Goal: Information Seeking & Learning: Learn about a topic

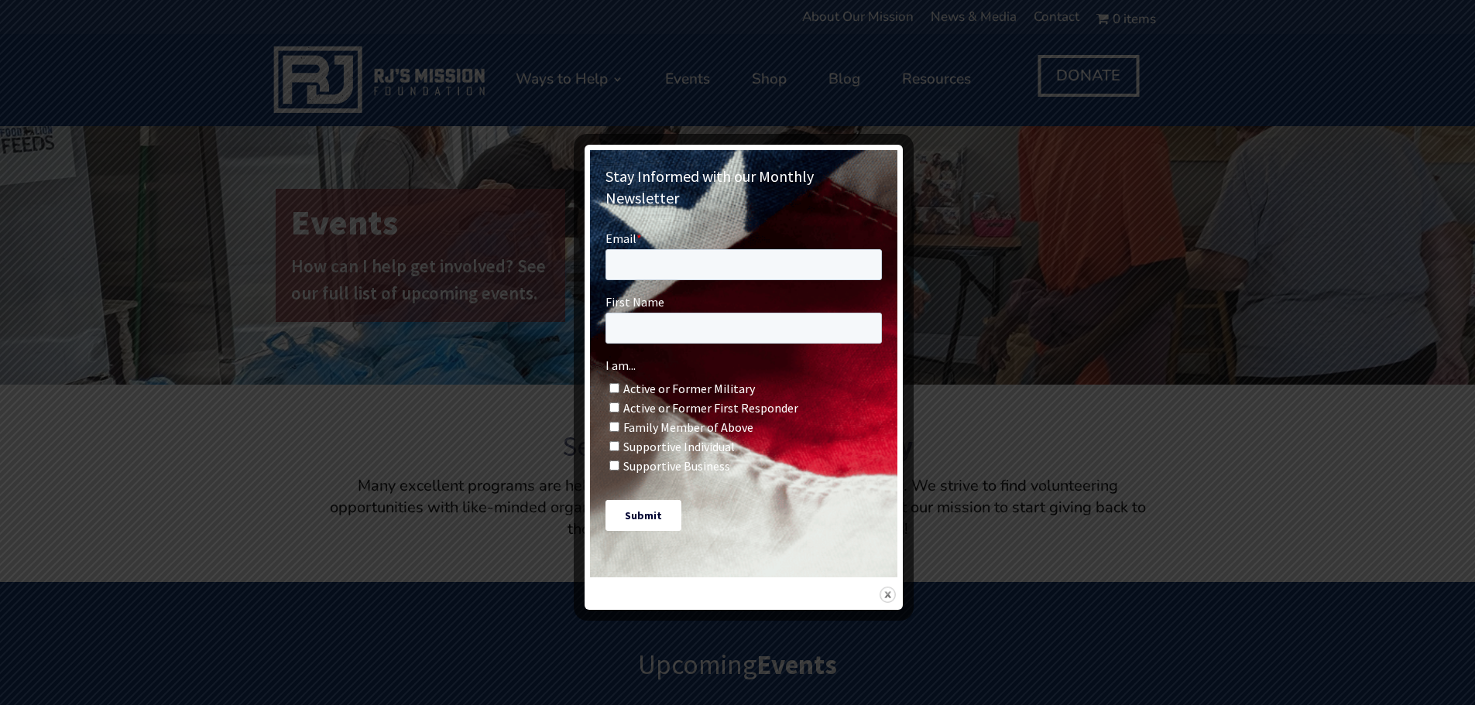
click at [889, 587] on img at bounding box center [887, 595] width 16 height 16
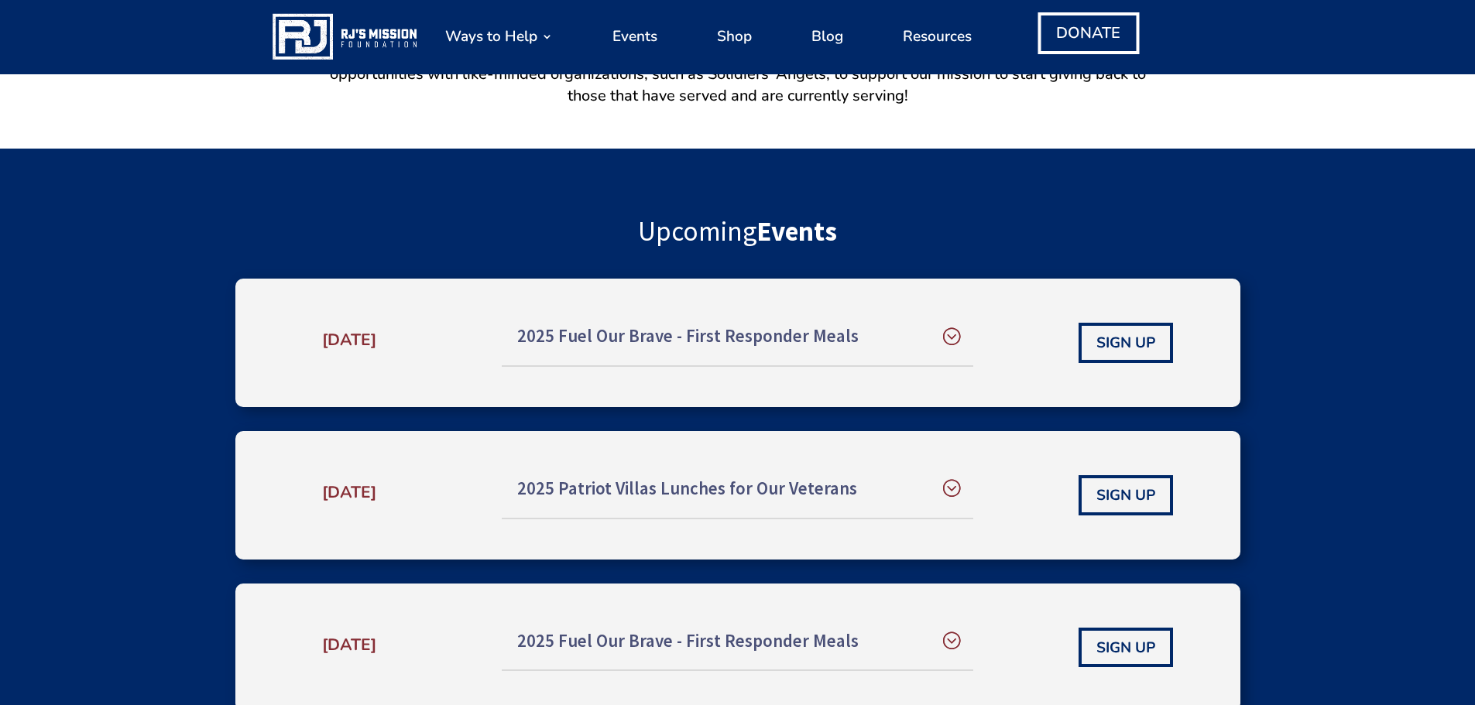
scroll to position [547, 0]
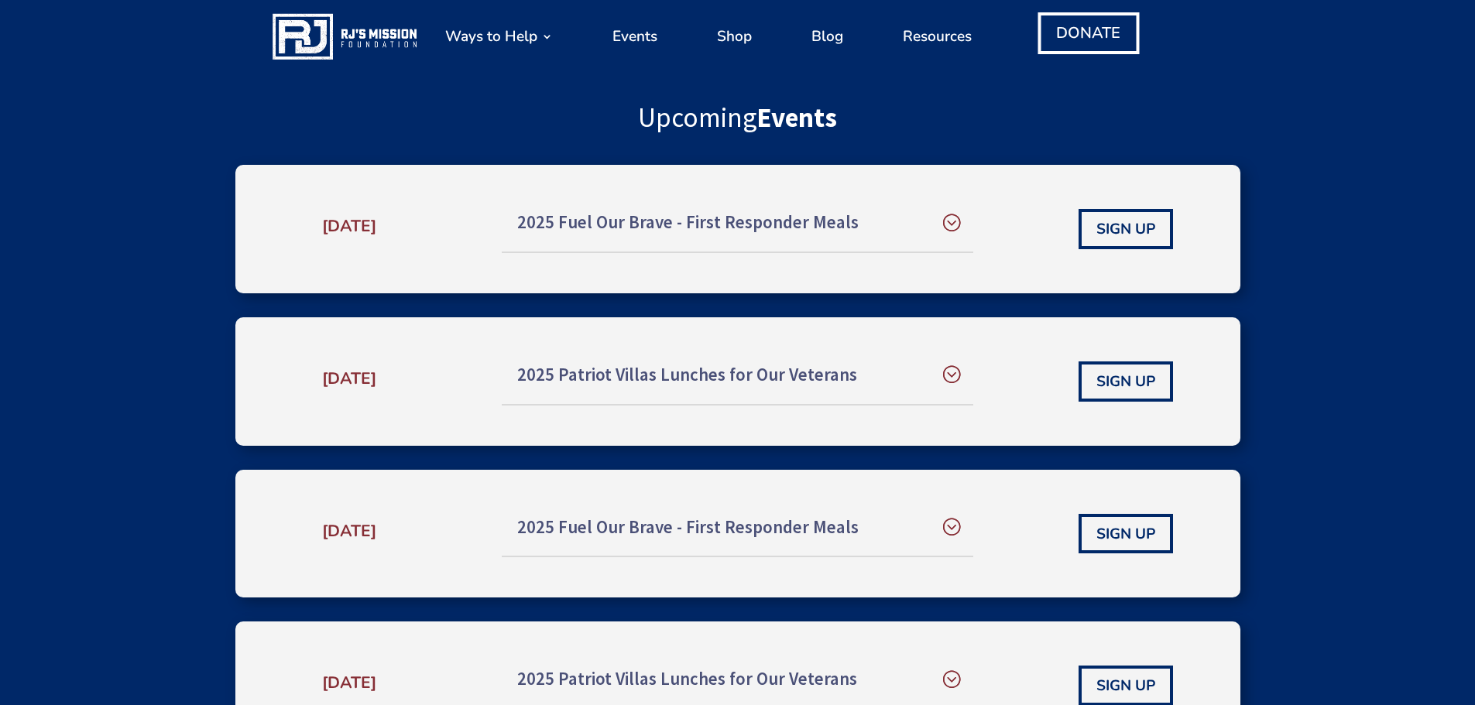
click at [585, 373] on h5 "2025 Patriot Villas Lunches for Our Veterans" at bounding box center [737, 375] width 441 height 27
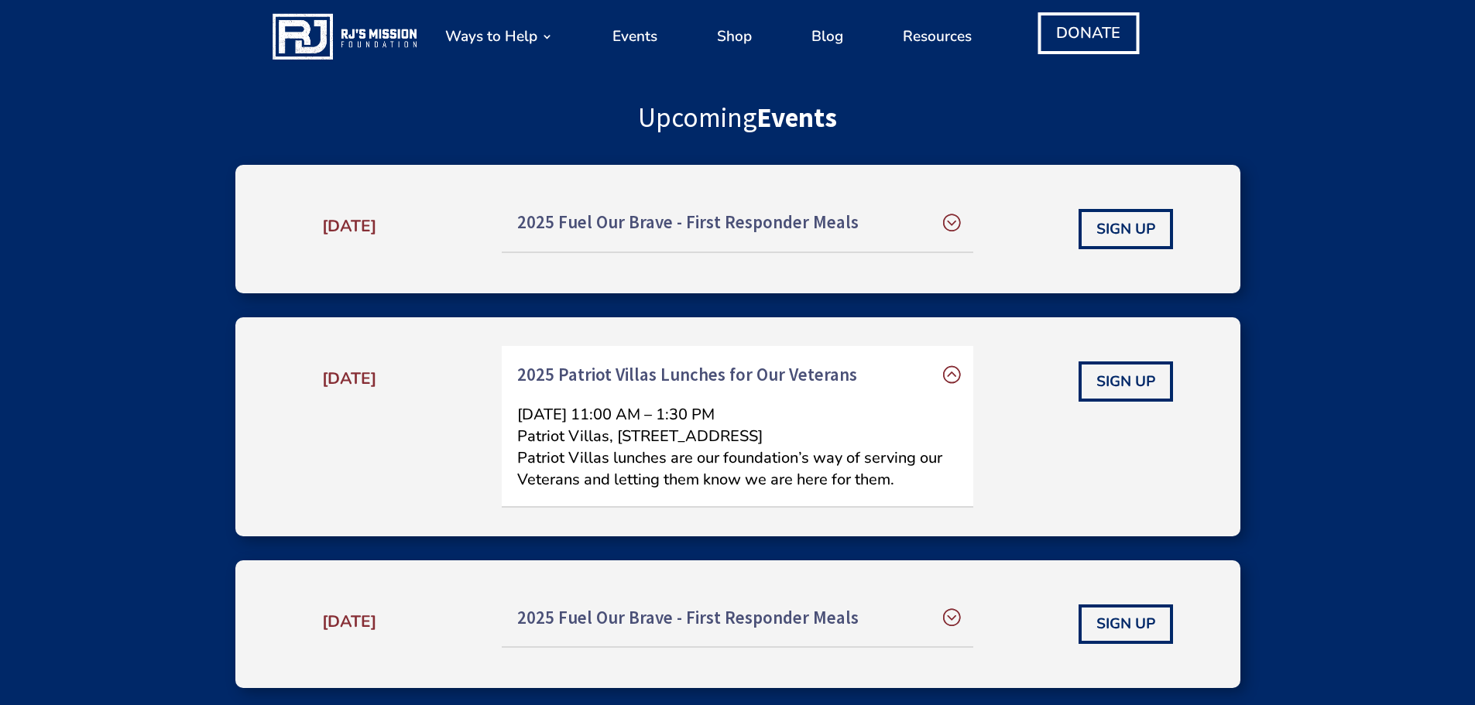
drag, startPoint x: 519, startPoint y: 437, endPoint x: 563, endPoint y: 455, distance: 47.9
click at [563, 455] on p "August 15, 2025, 11:00 AM – 1:30 PM Patriot Villas, 5043 Rivers Ave, North Char…" at bounding box center [737, 447] width 441 height 87
copy p "Patriot Villas, 5043 Rivers Ave, North Charleston, SC 29406, USA"
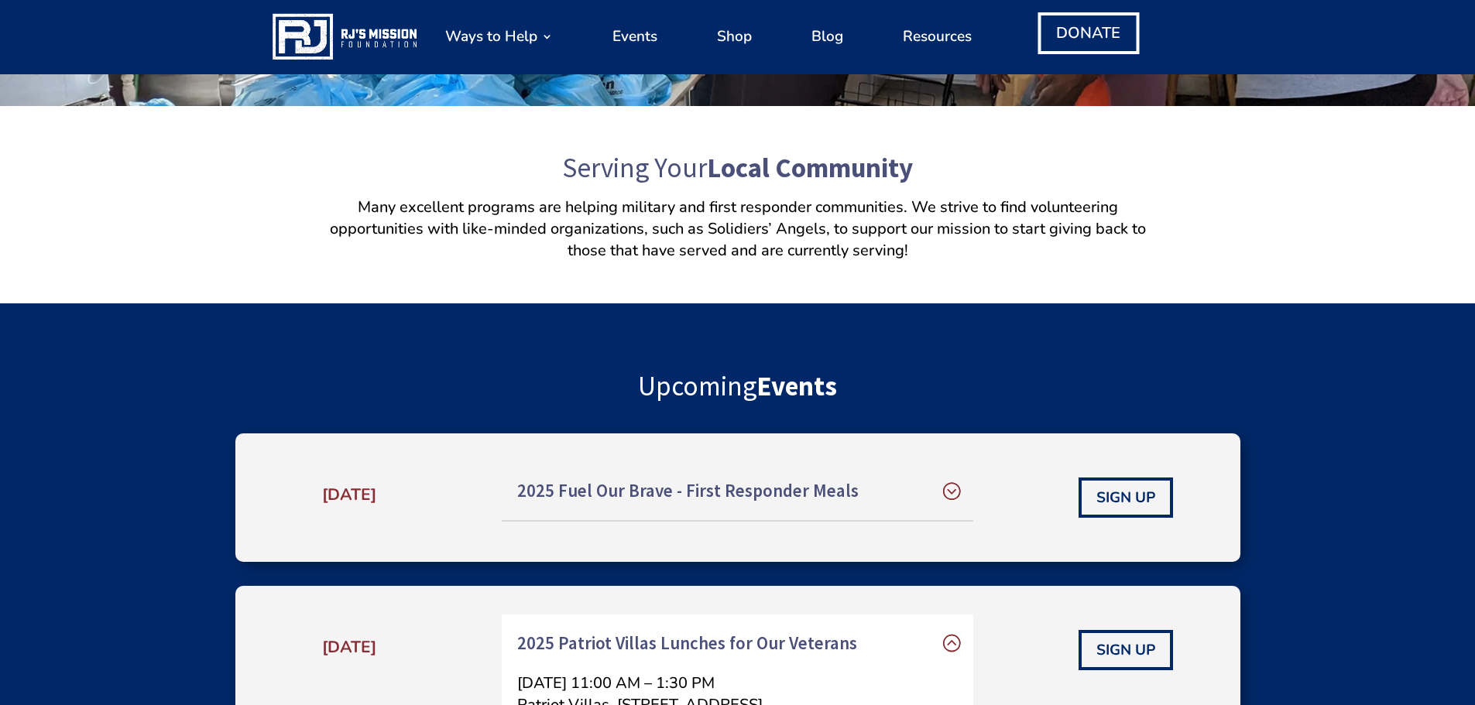
scroll to position [0, 0]
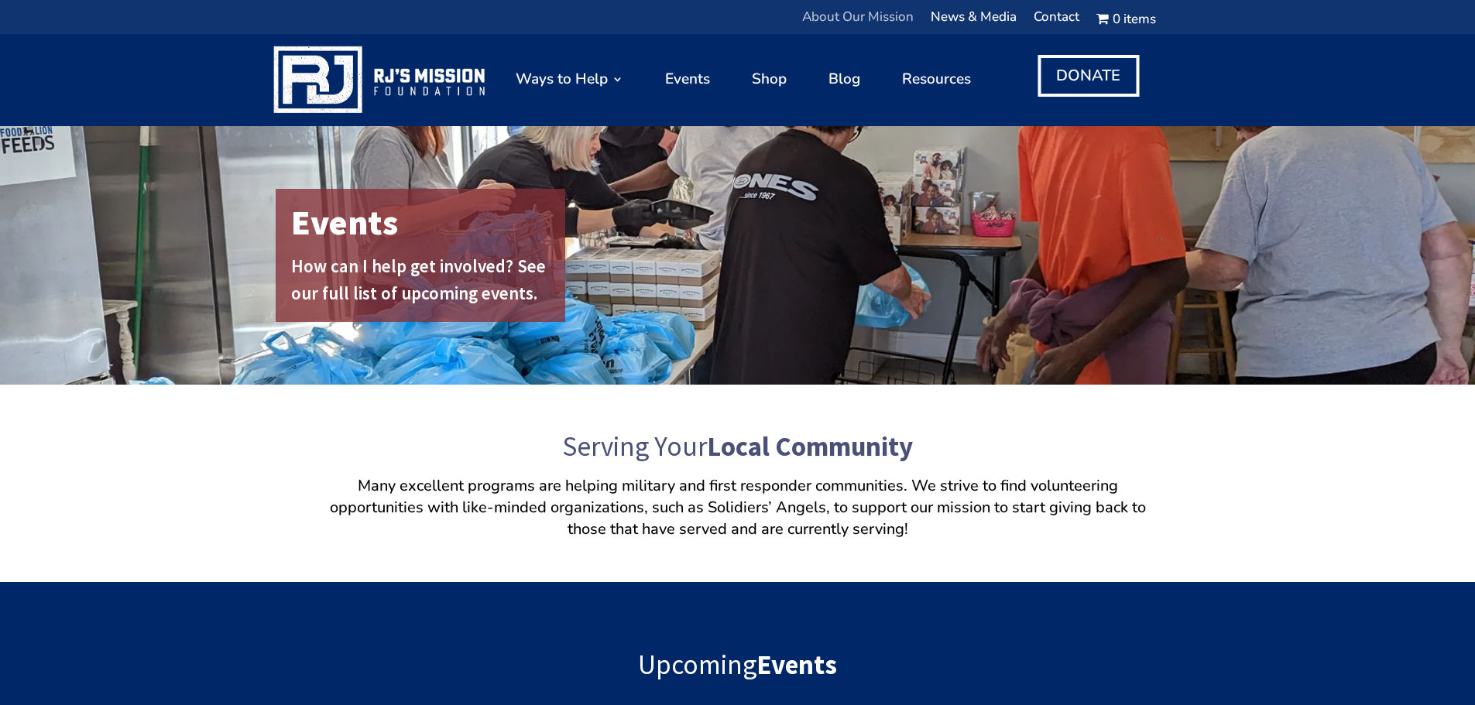
click at [846, 12] on link "About Our Mission" at bounding box center [857, 21] width 111 height 19
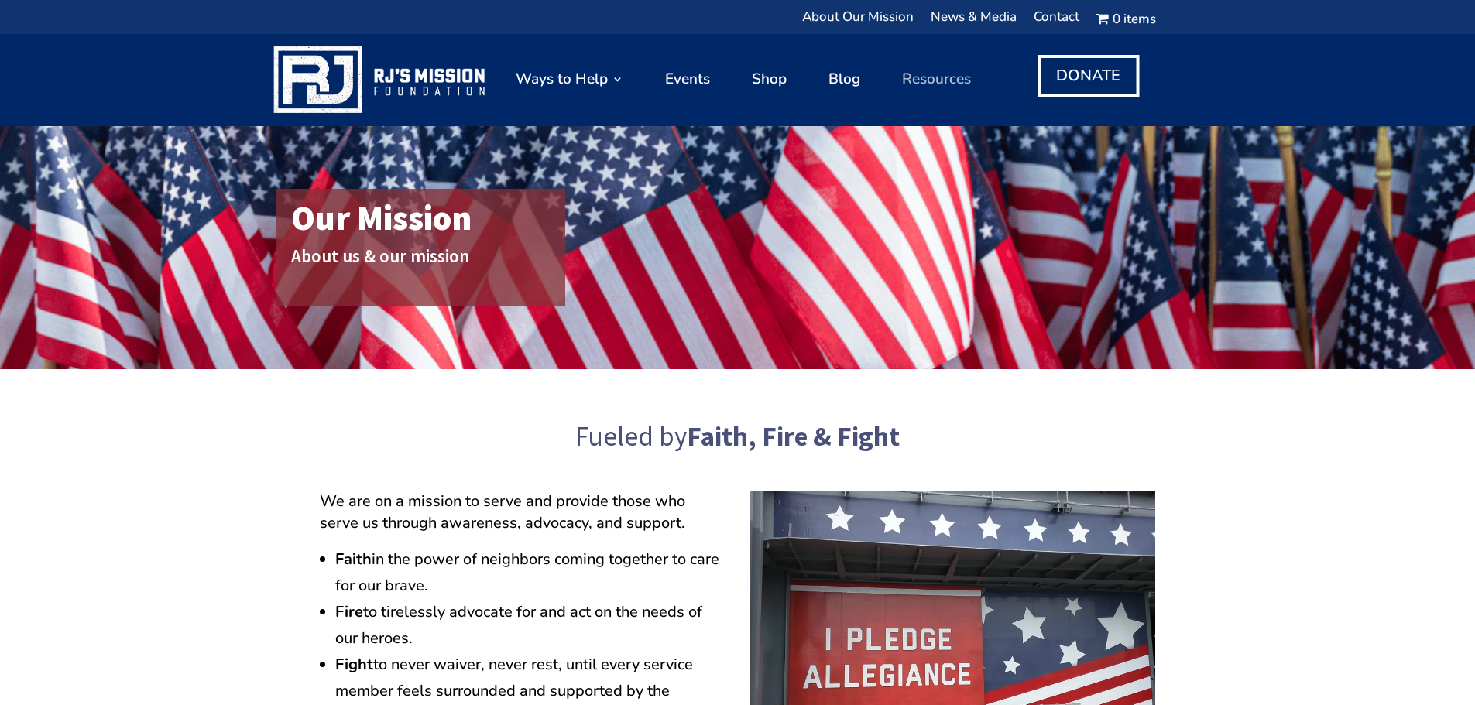
click at [948, 70] on link "Resources" at bounding box center [936, 79] width 69 height 77
click at [953, 18] on link "News & Media" at bounding box center [974, 21] width 86 height 19
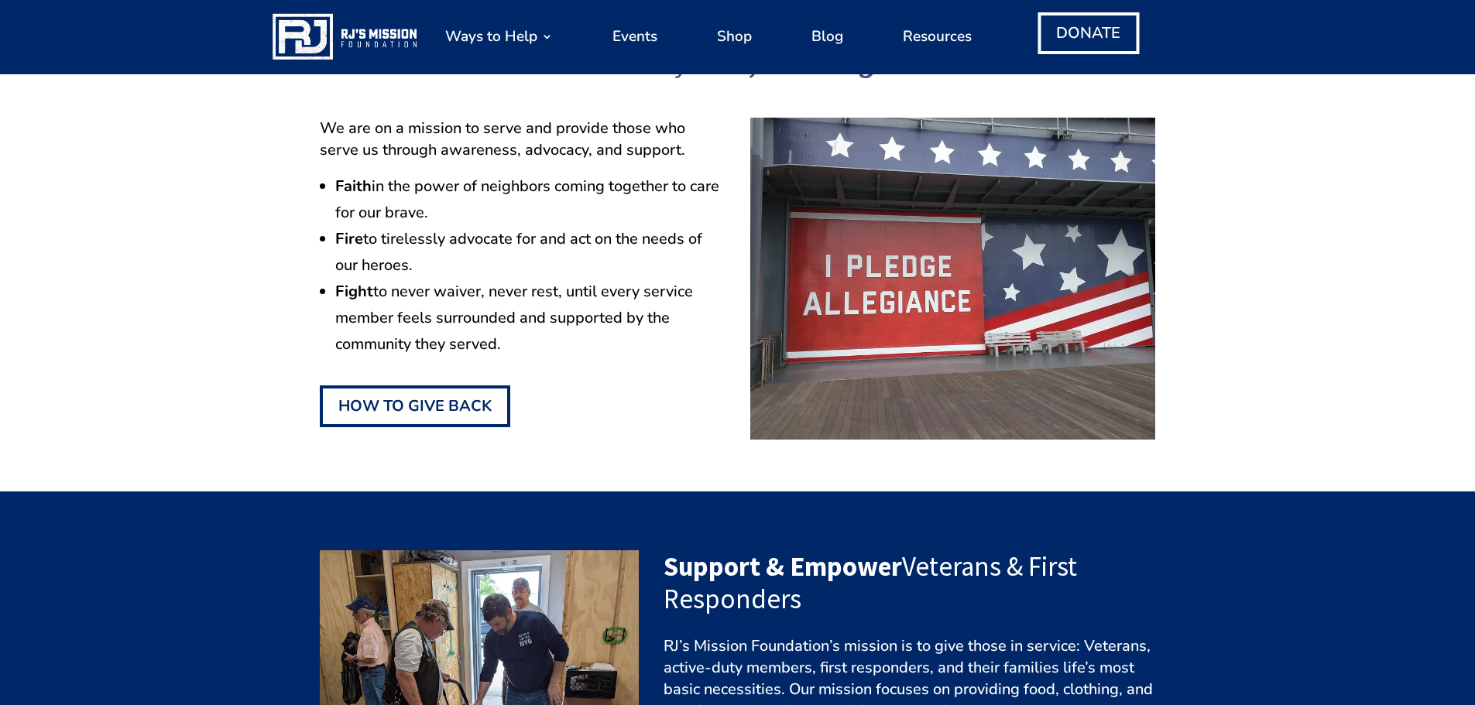
scroll to position [249, 0]
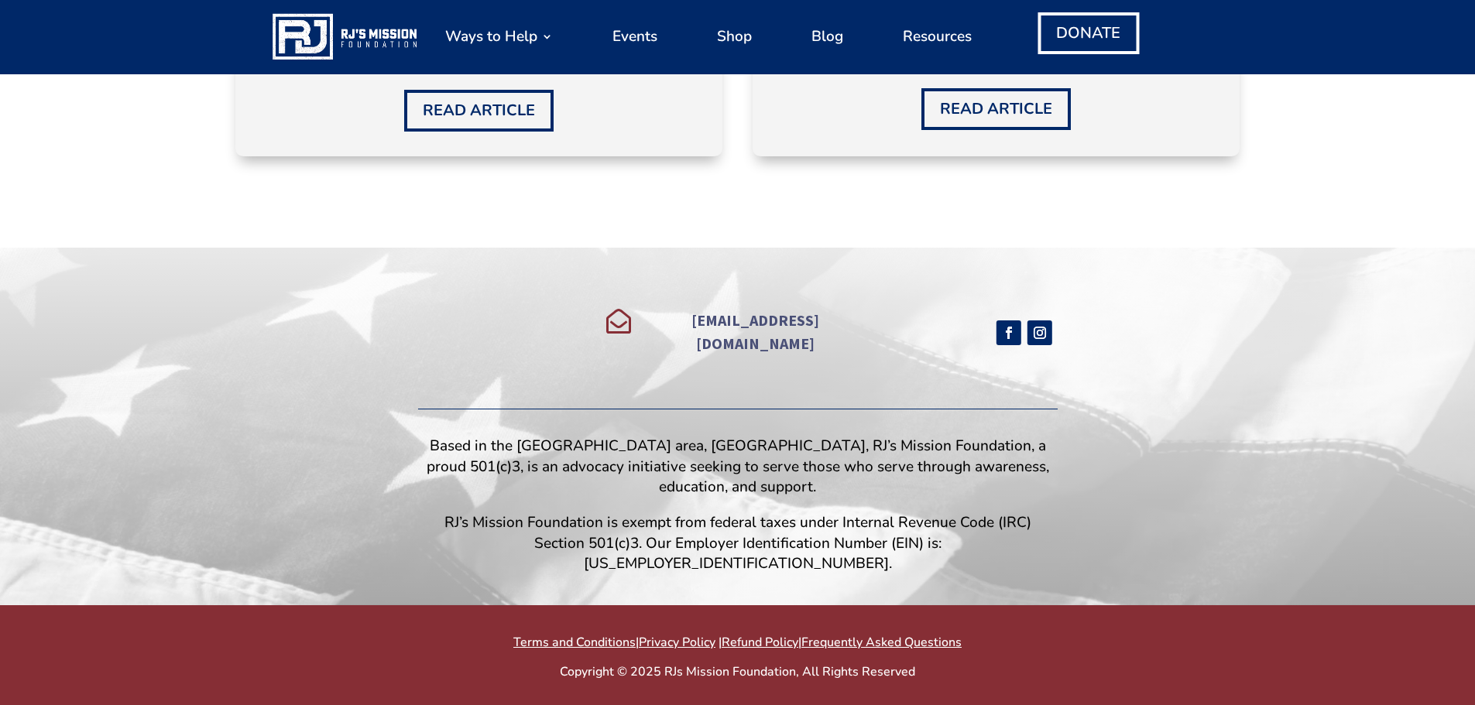
scroll to position [1411, 0]
